Goal: Transaction & Acquisition: Book appointment/travel/reservation

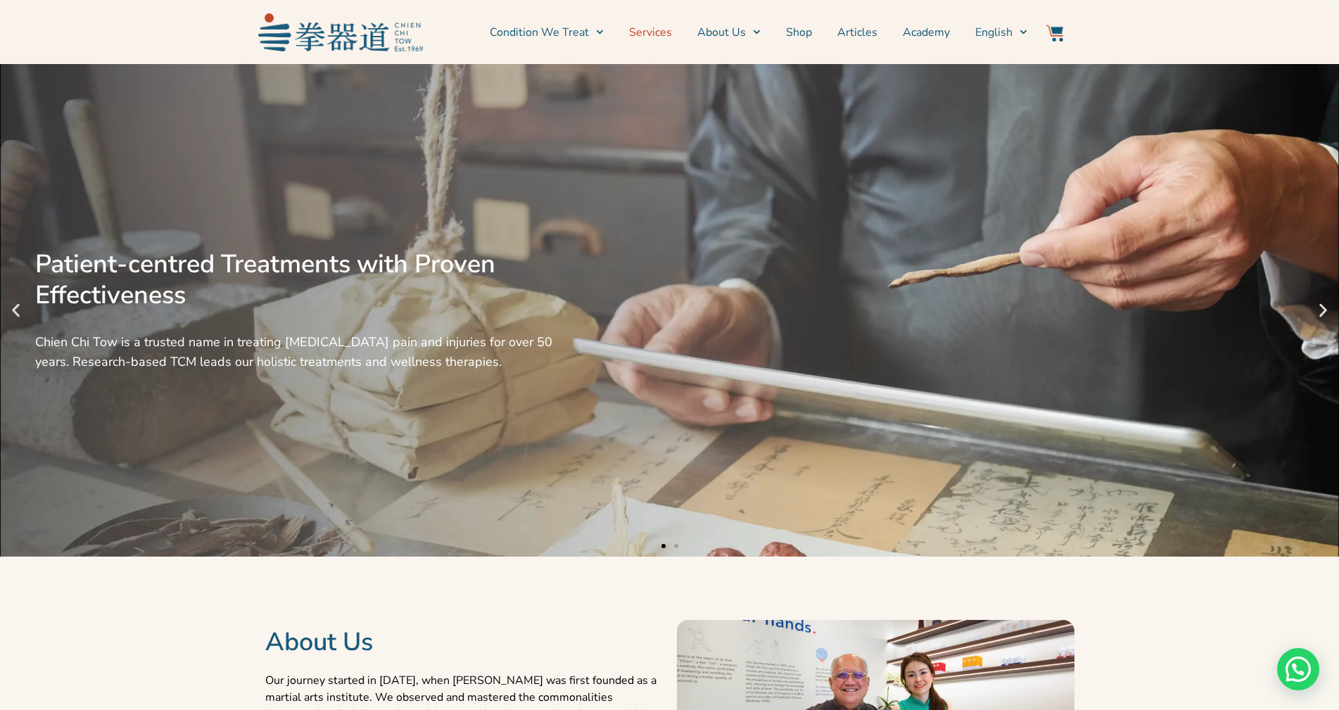
click at [668, 30] on link "Services" at bounding box center [650, 32] width 43 height 35
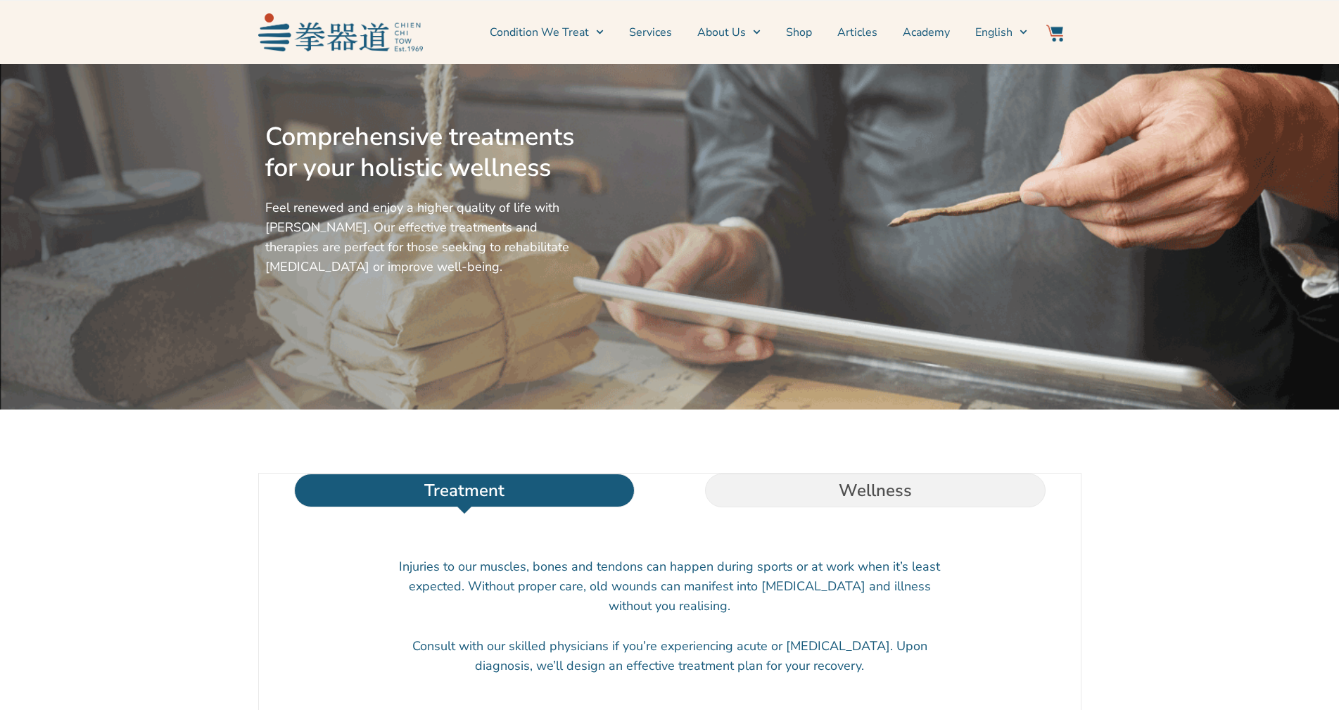
scroll to position [211, 0]
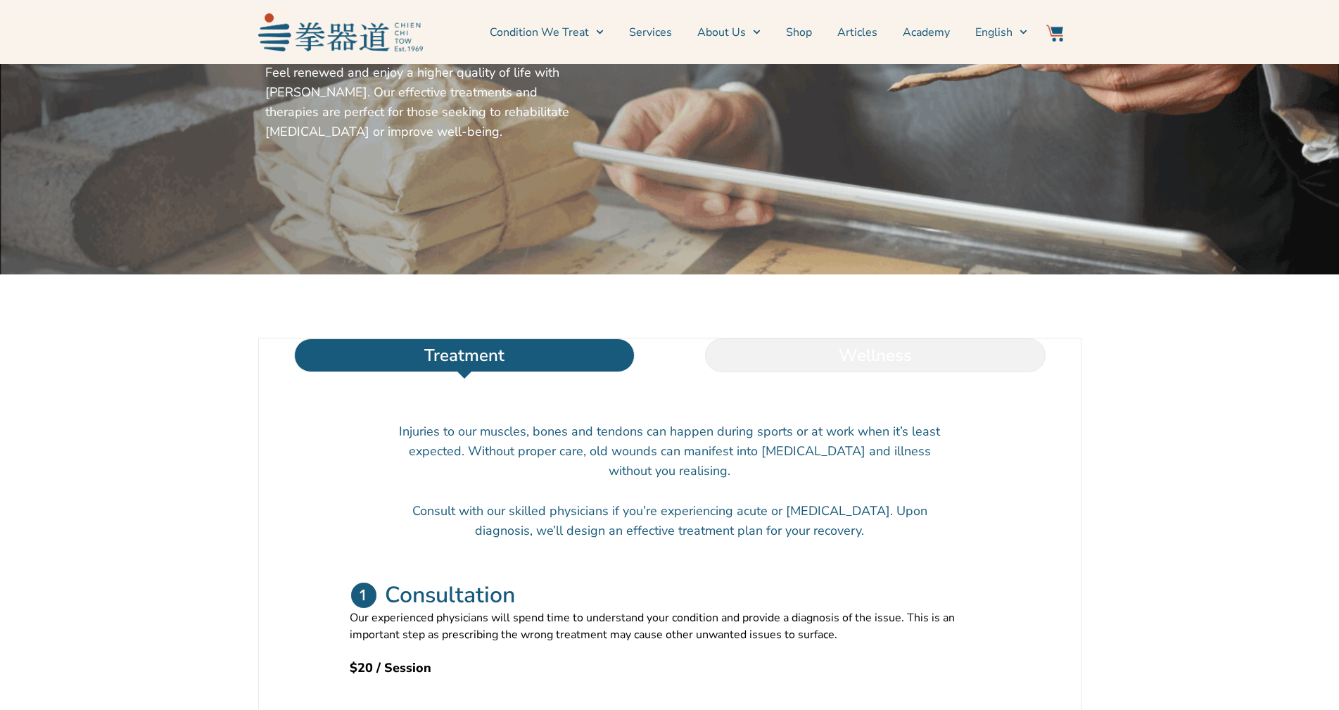
click at [823, 372] on li "Wellness" at bounding box center [875, 356] width 411 height 34
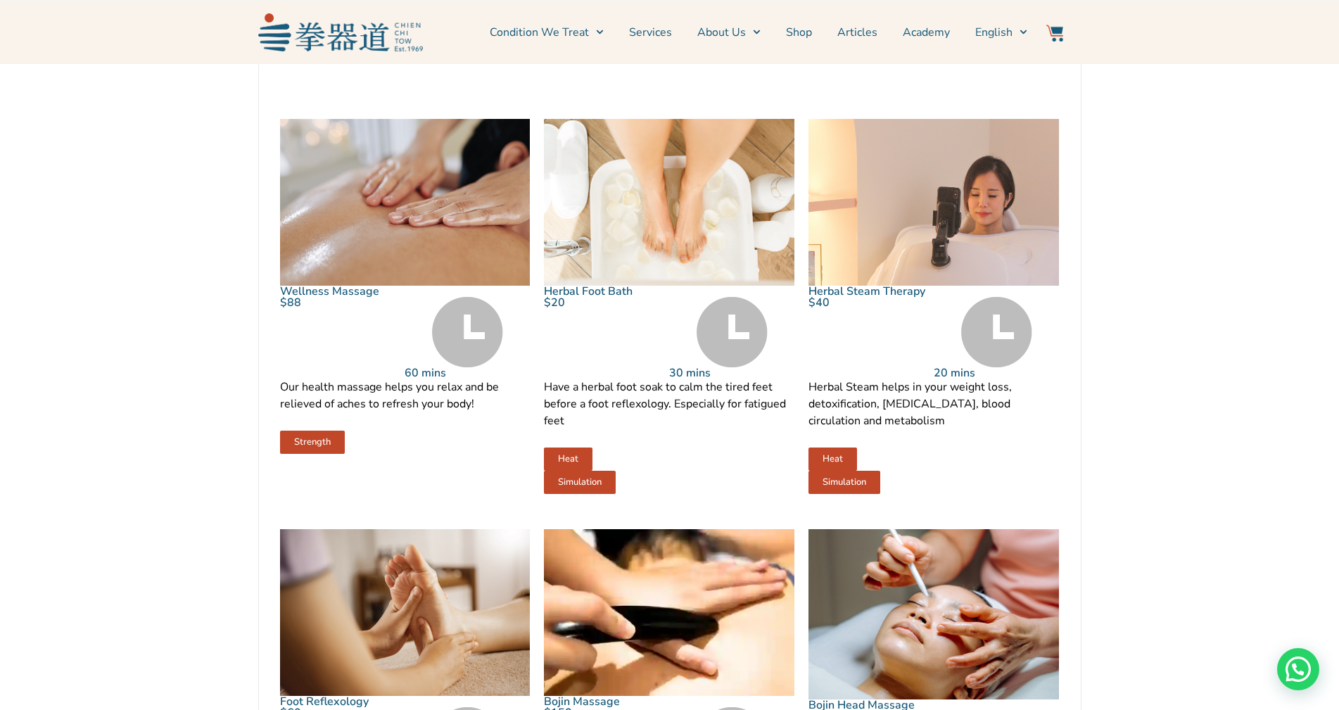
scroll to position [633, 0]
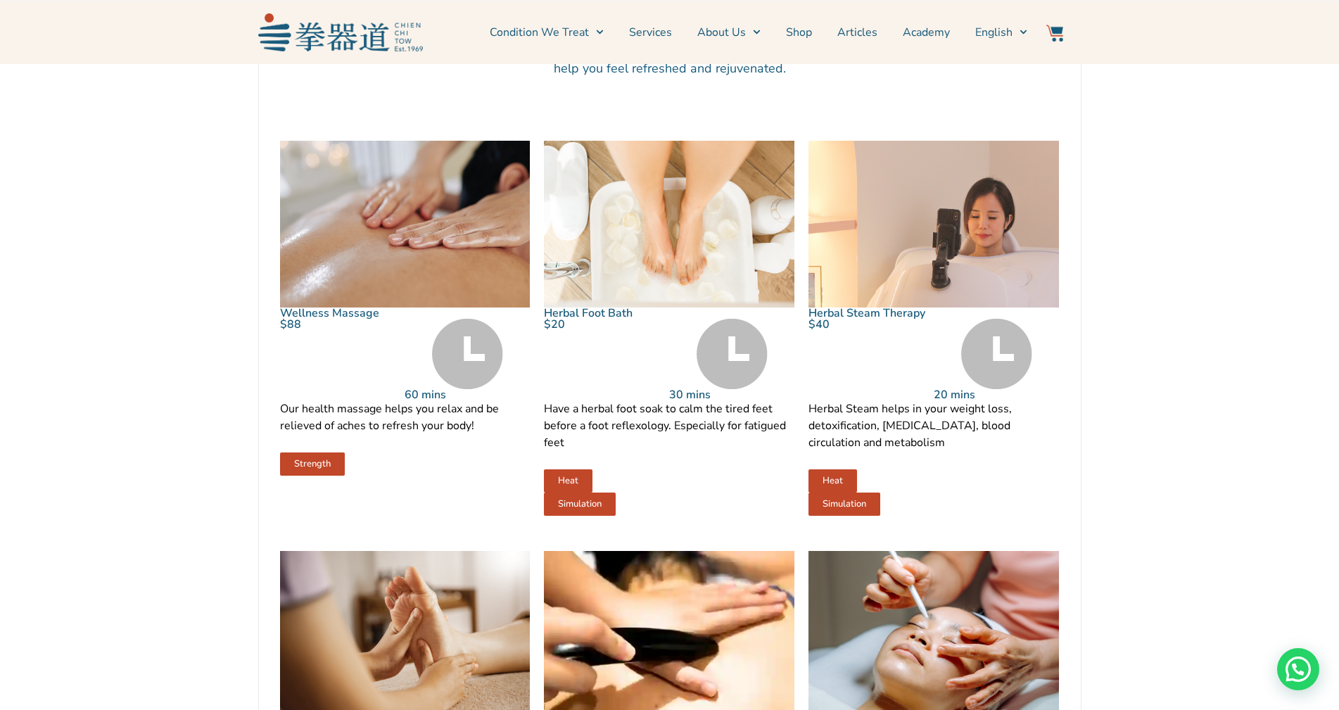
click at [415, 286] on img at bounding box center [405, 224] width 251 height 167
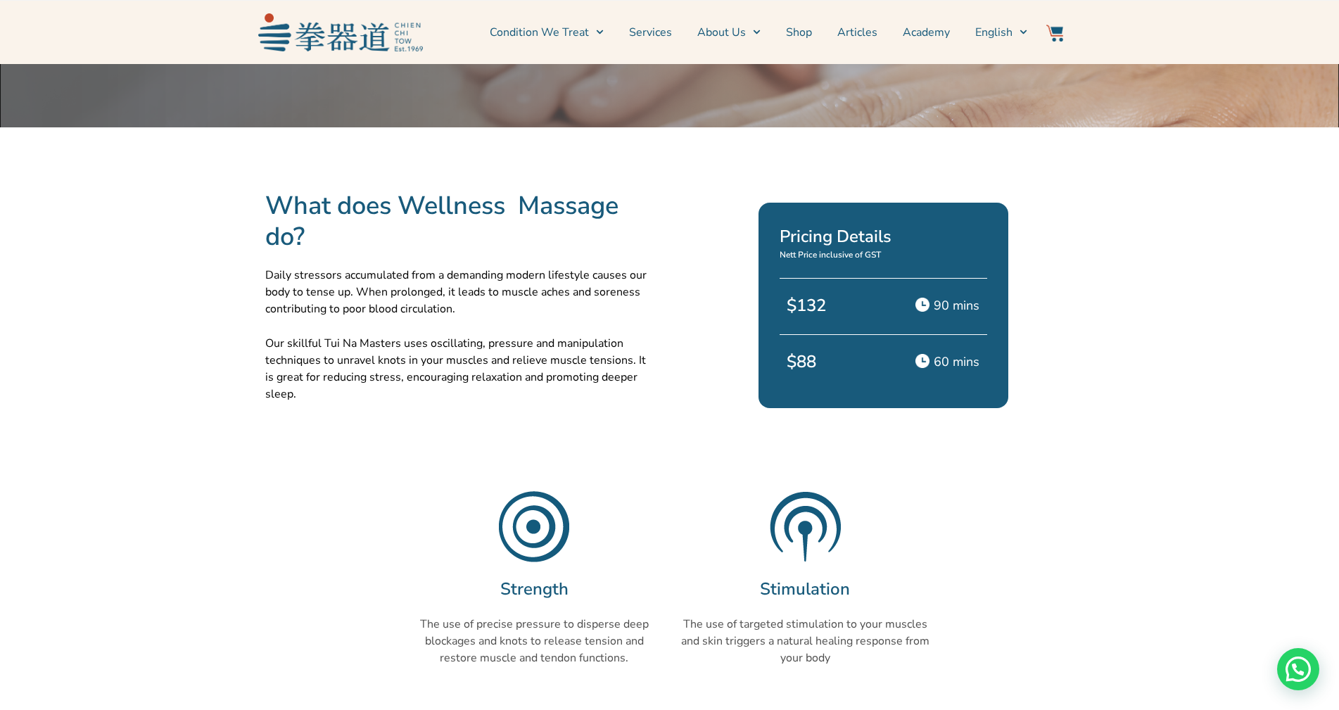
scroll to position [352, 0]
